Goal: Obtain resource: Obtain resource

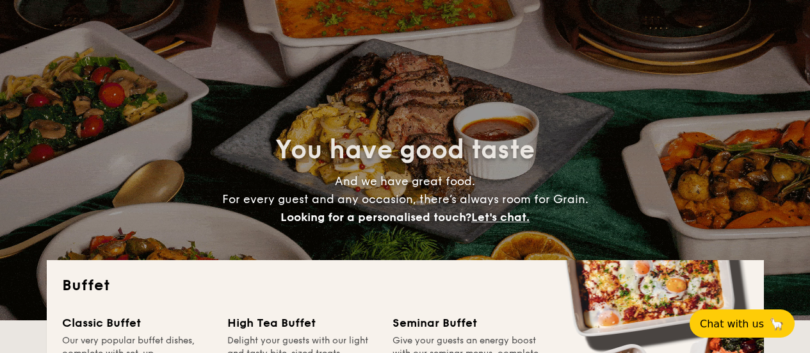
select select
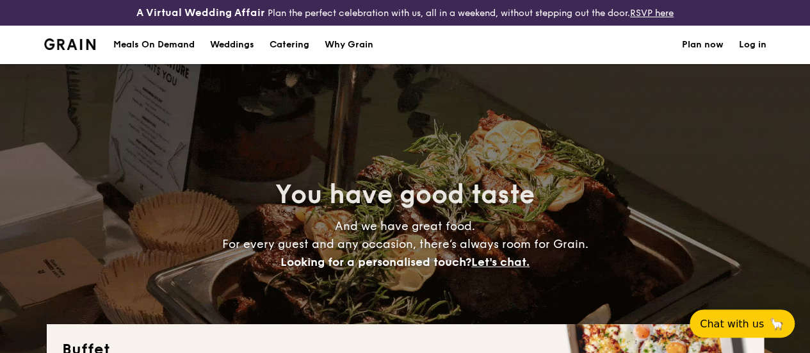
click at [755, 61] on link "Log in" at bounding box center [753, 45] width 28 height 38
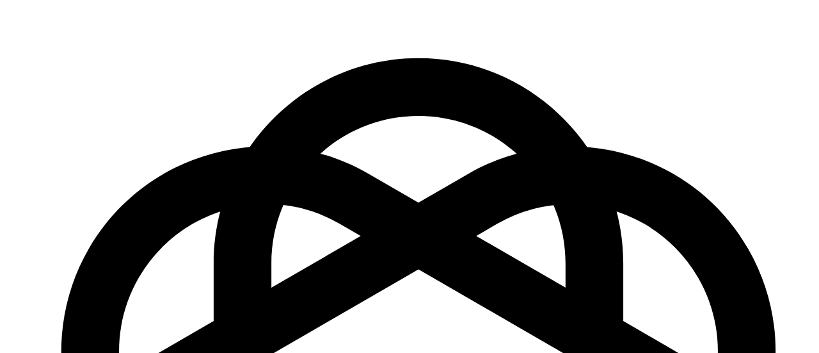
scroll to position [215, 0]
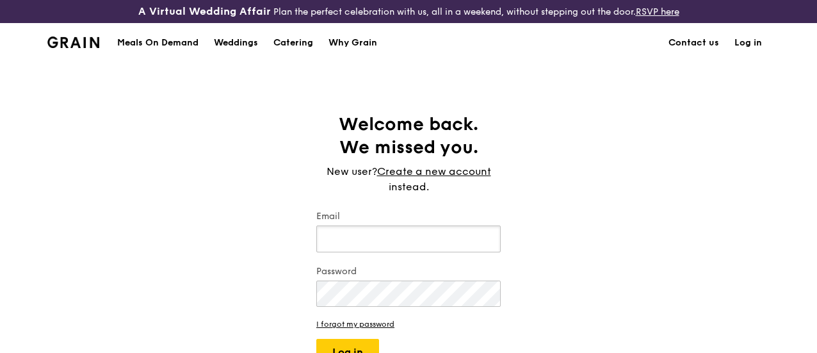
scroll to position [238, 0]
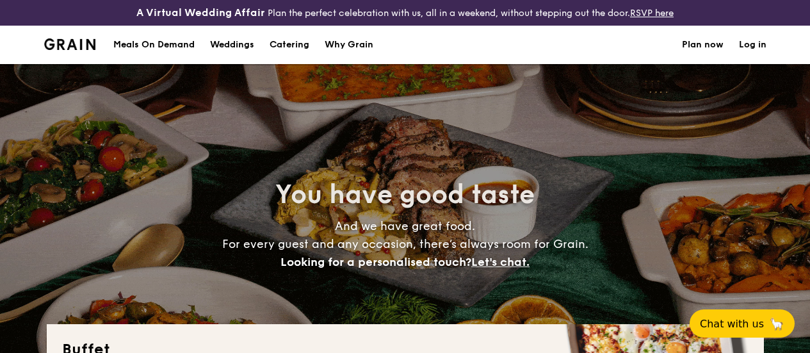
select select
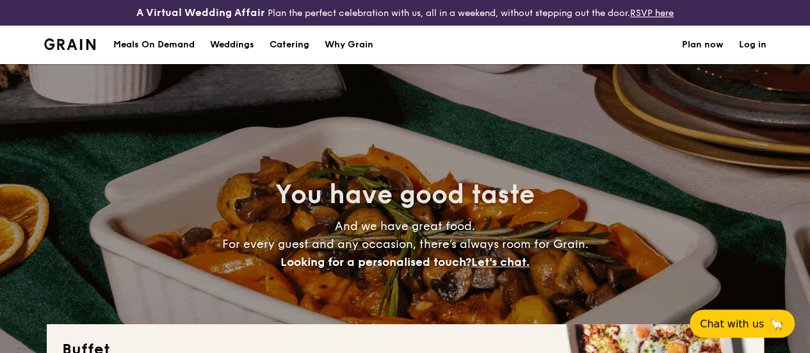
click at [288, 60] on h1 "Catering" at bounding box center [289, 45] width 40 height 38
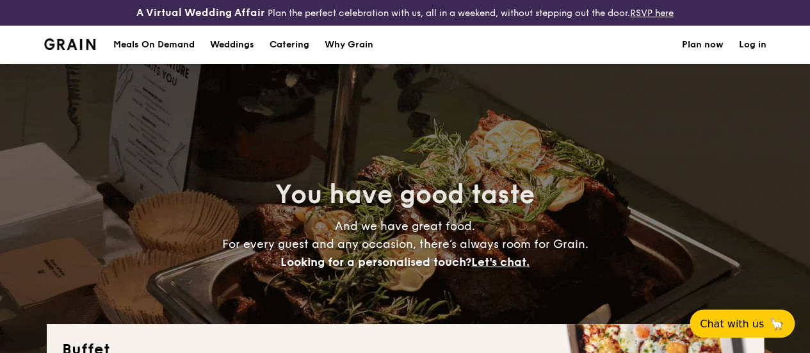
click at [292, 59] on h1 "Catering" at bounding box center [289, 45] width 40 height 38
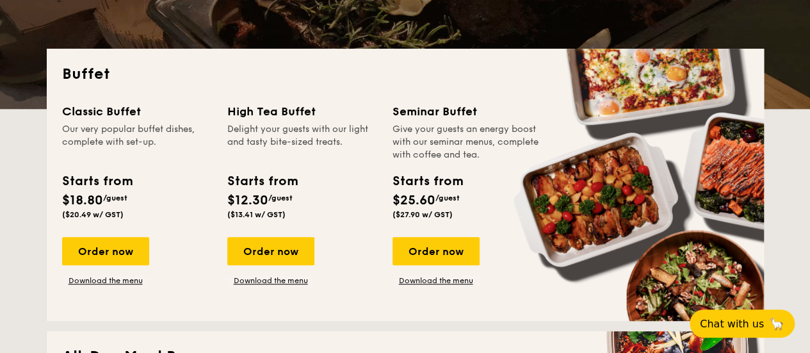
scroll to position [307, 0]
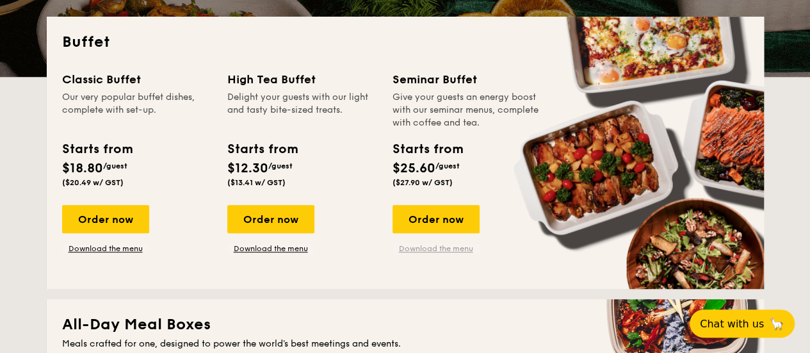
click at [426, 253] on link "Download the menu" at bounding box center [435, 248] width 87 height 10
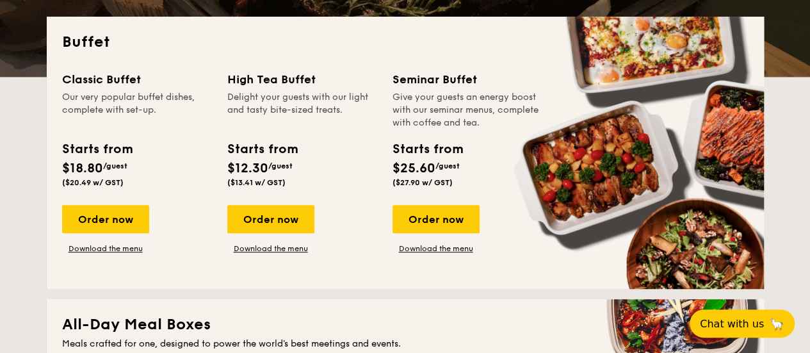
click at [431, 88] on div "Seminar Buffet" at bounding box center [467, 79] width 150 height 18
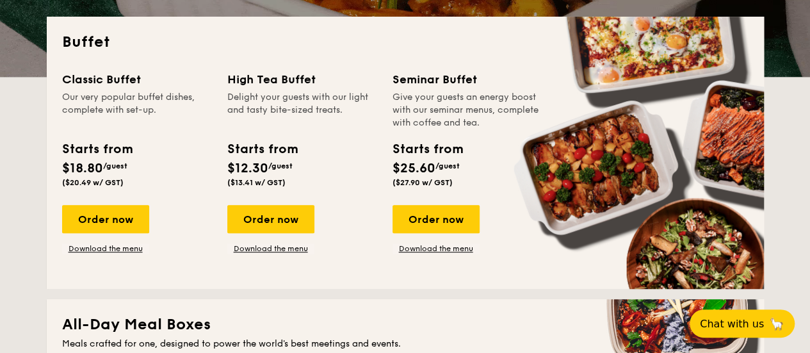
type textarea "Seminar"
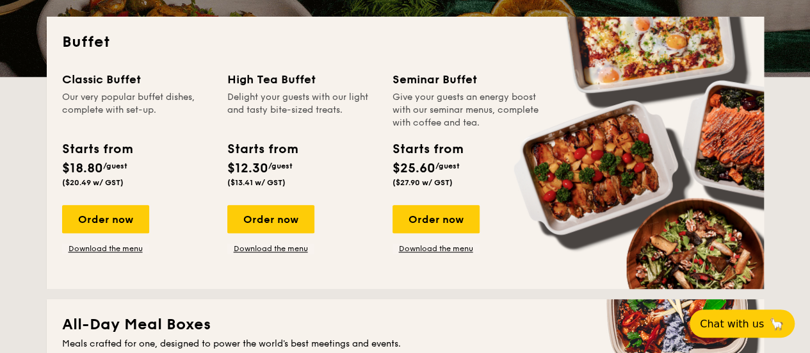
click at [431, 88] on div "Seminar Buffet" at bounding box center [467, 79] width 150 height 18
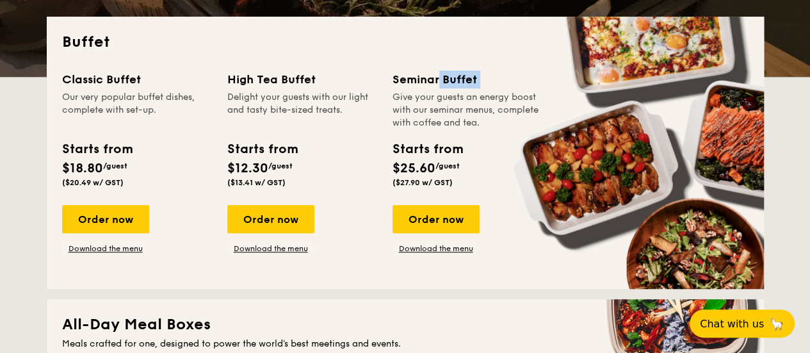
click at [431, 88] on div "Seminar Buffet" at bounding box center [467, 79] width 150 height 18
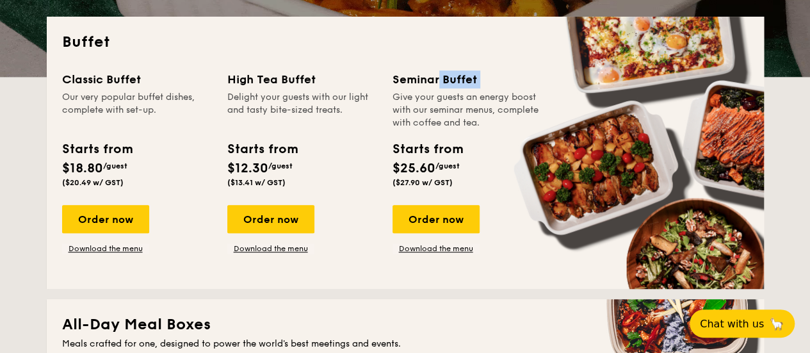
copy div "Seminar Buffet"
